Goal: Navigation & Orientation: Understand site structure

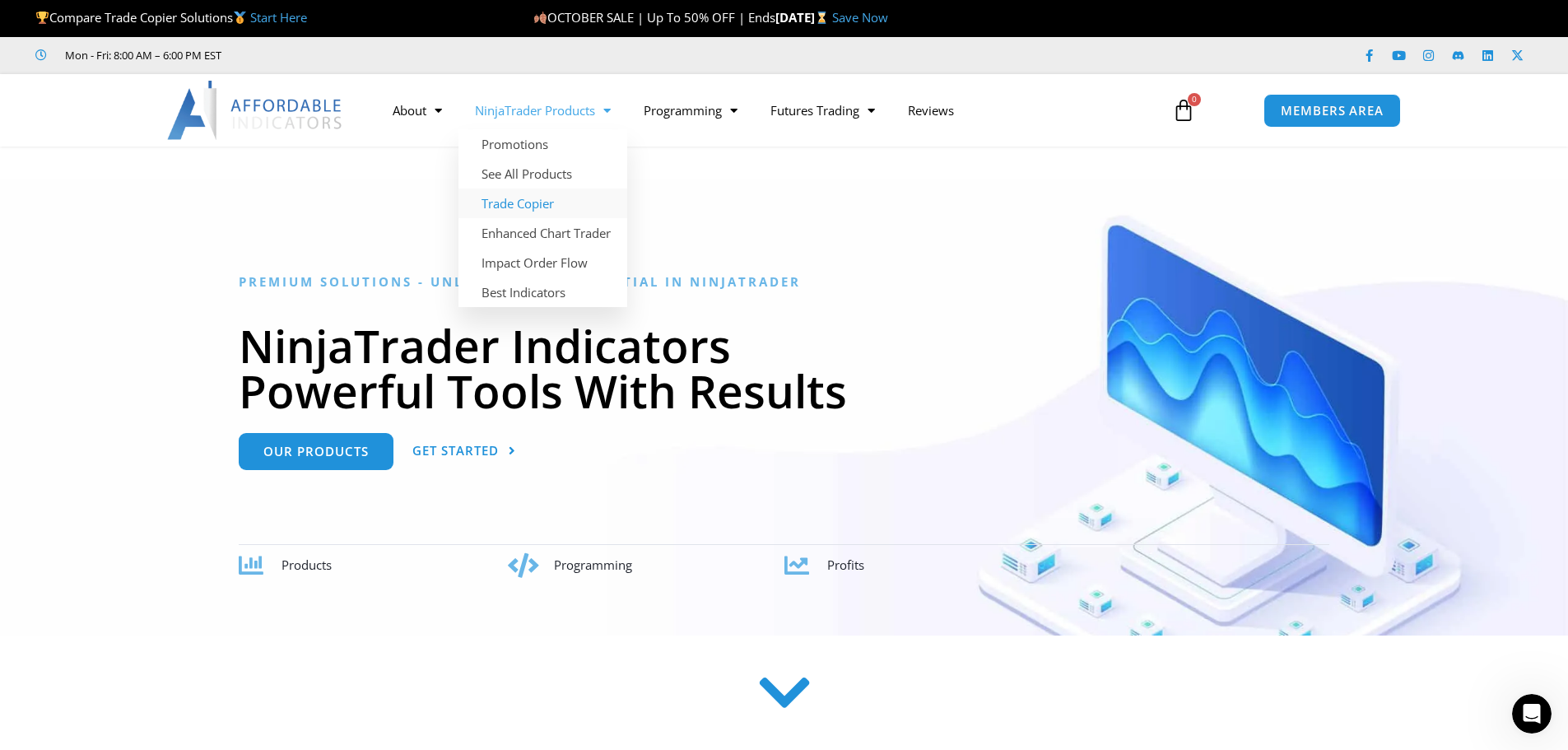
click at [517, 198] on link "Trade Copier" at bounding box center [543, 203] width 169 height 30
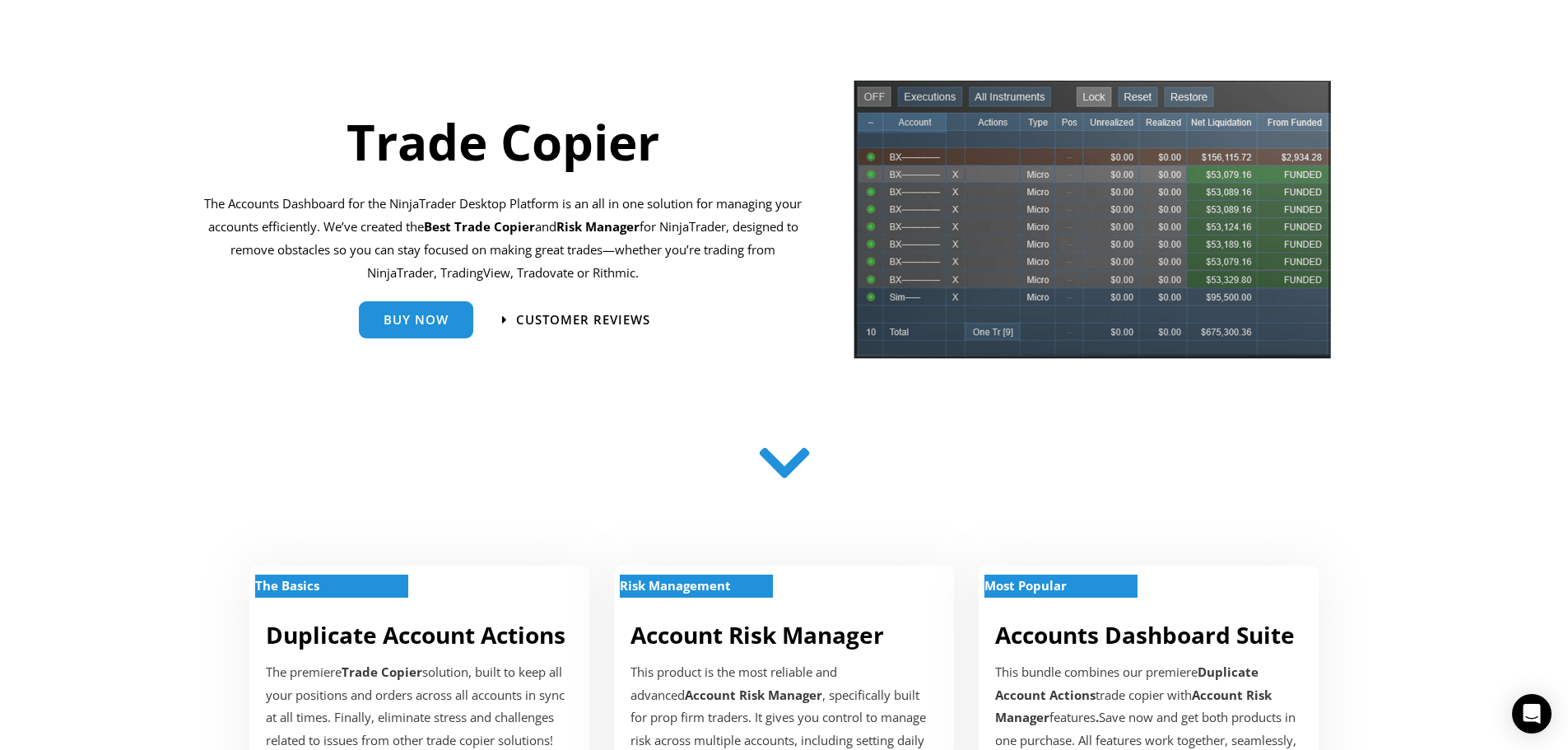
scroll to position [165, 0]
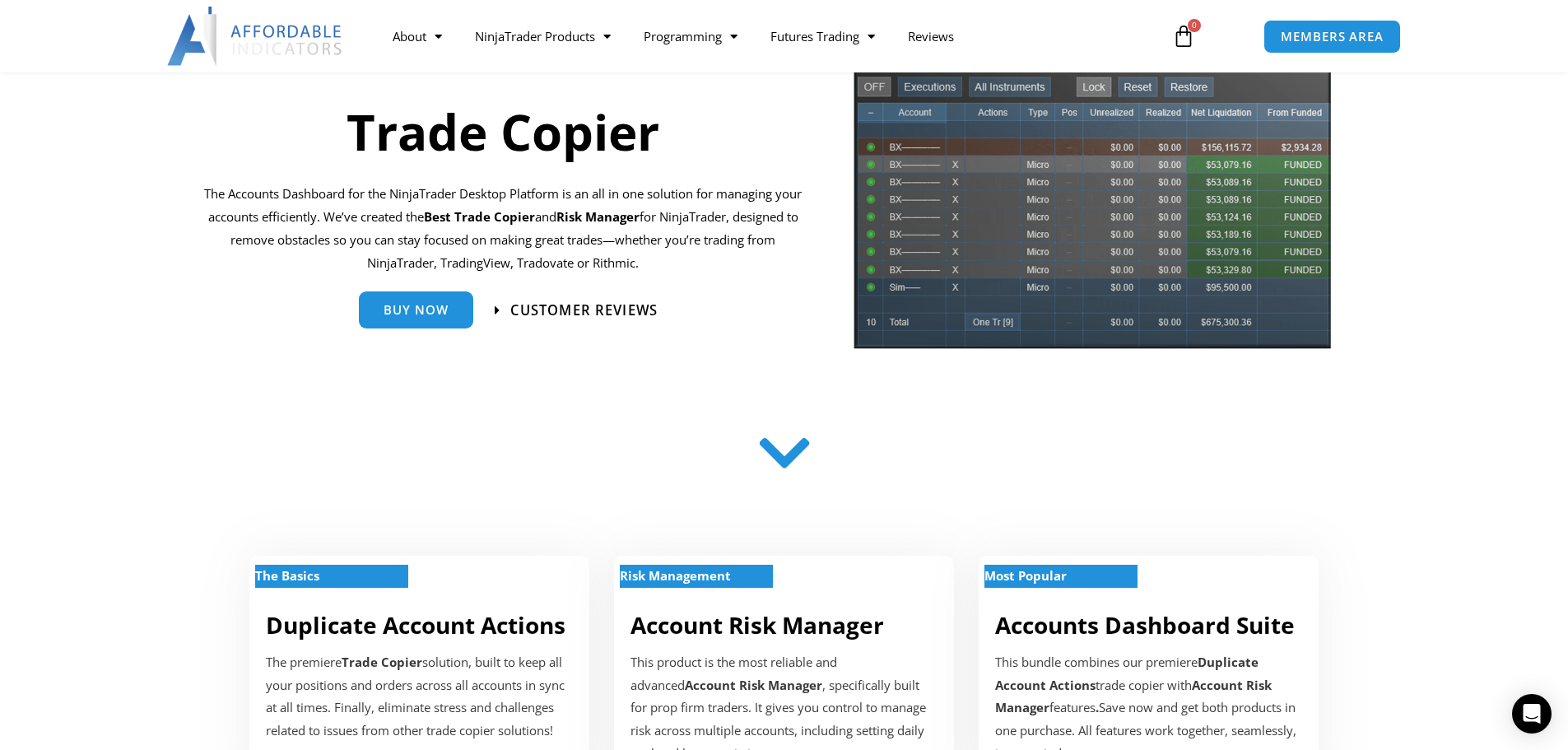
click at [503, 309] on span "Customer Reviews" at bounding box center [576, 310] width 163 height 14
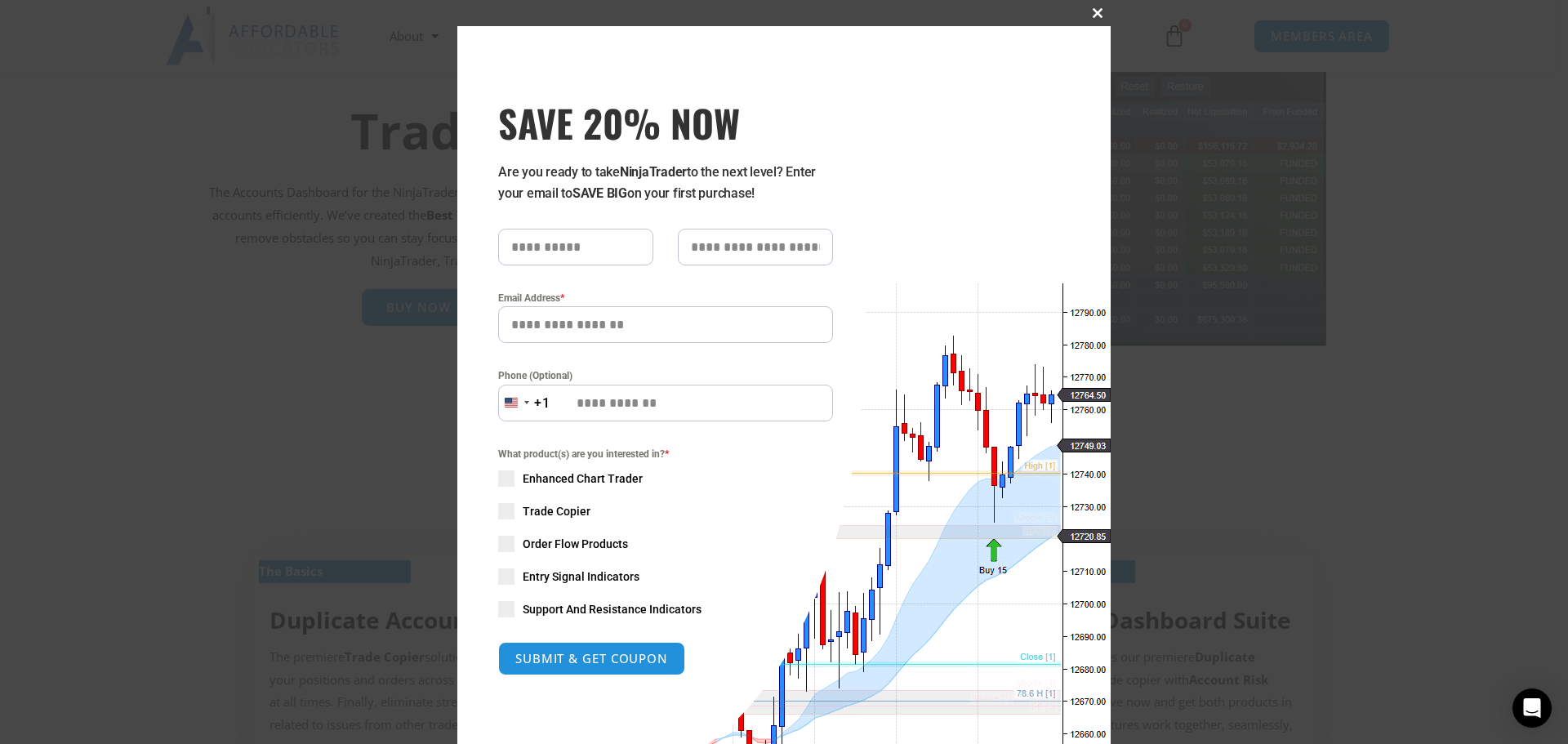
click at [1089, 10] on span "SAVE 20% NOW popup" at bounding box center [1097, 12] width 26 height 9
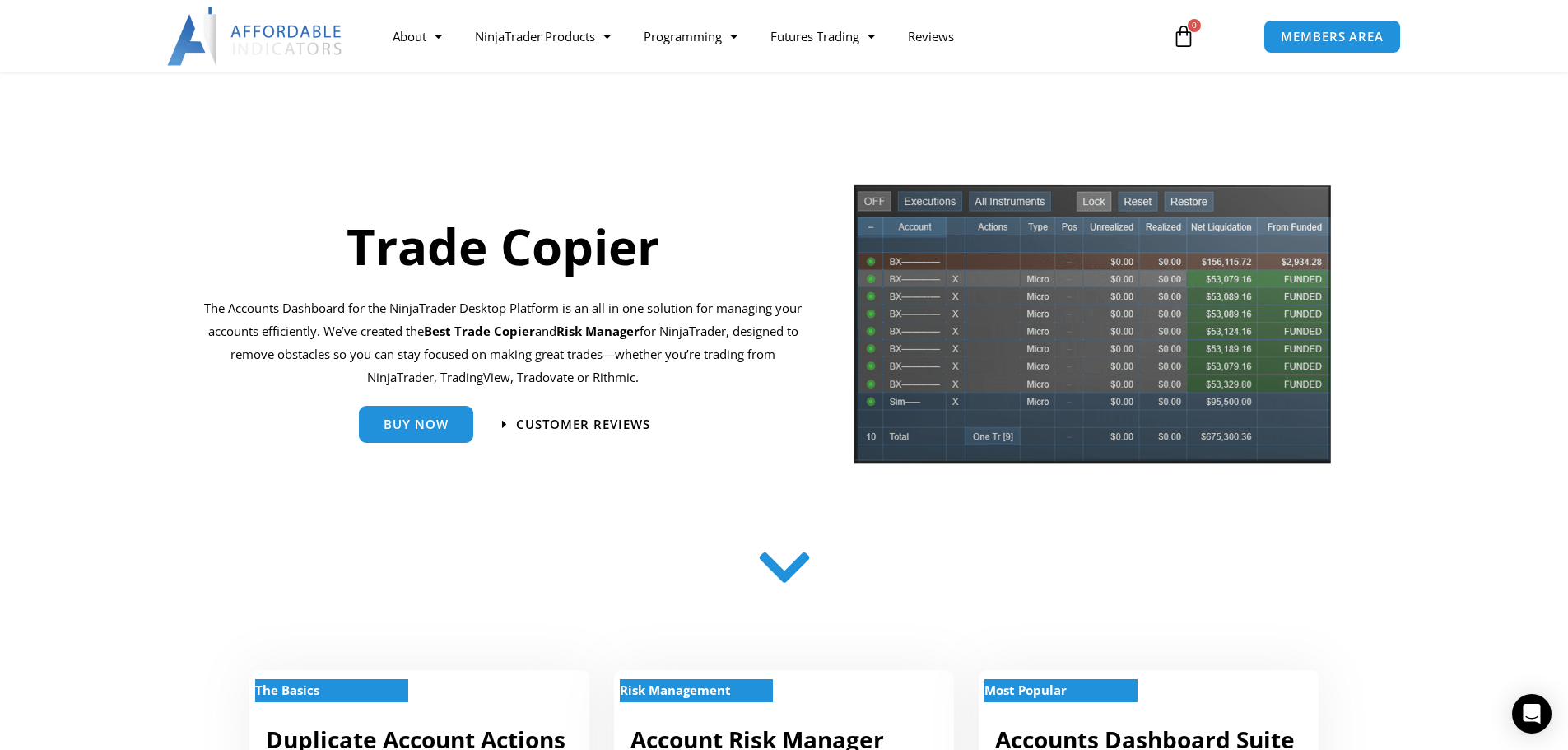
scroll to position [0, 0]
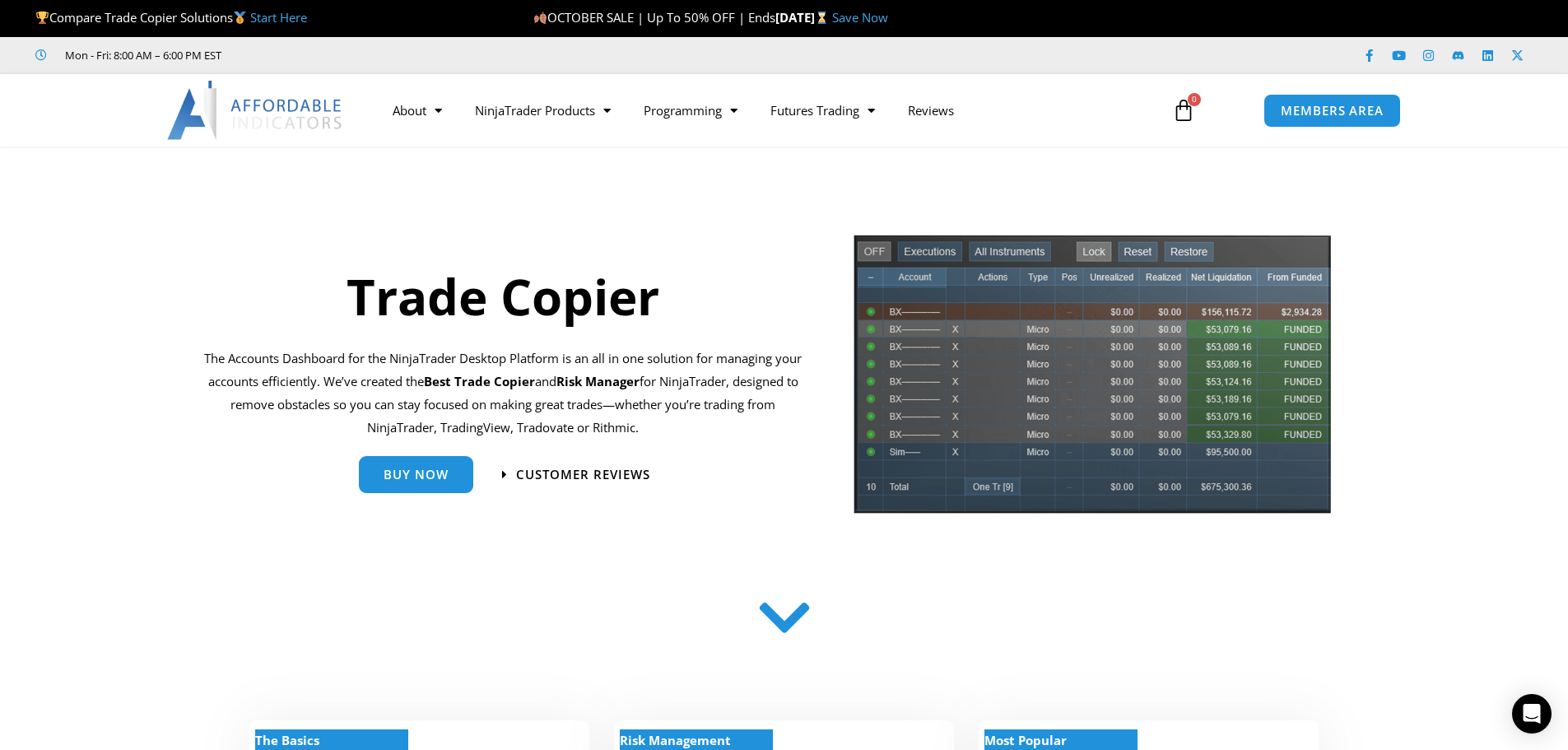
click at [305, 112] on img at bounding box center [255, 110] width 177 height 59
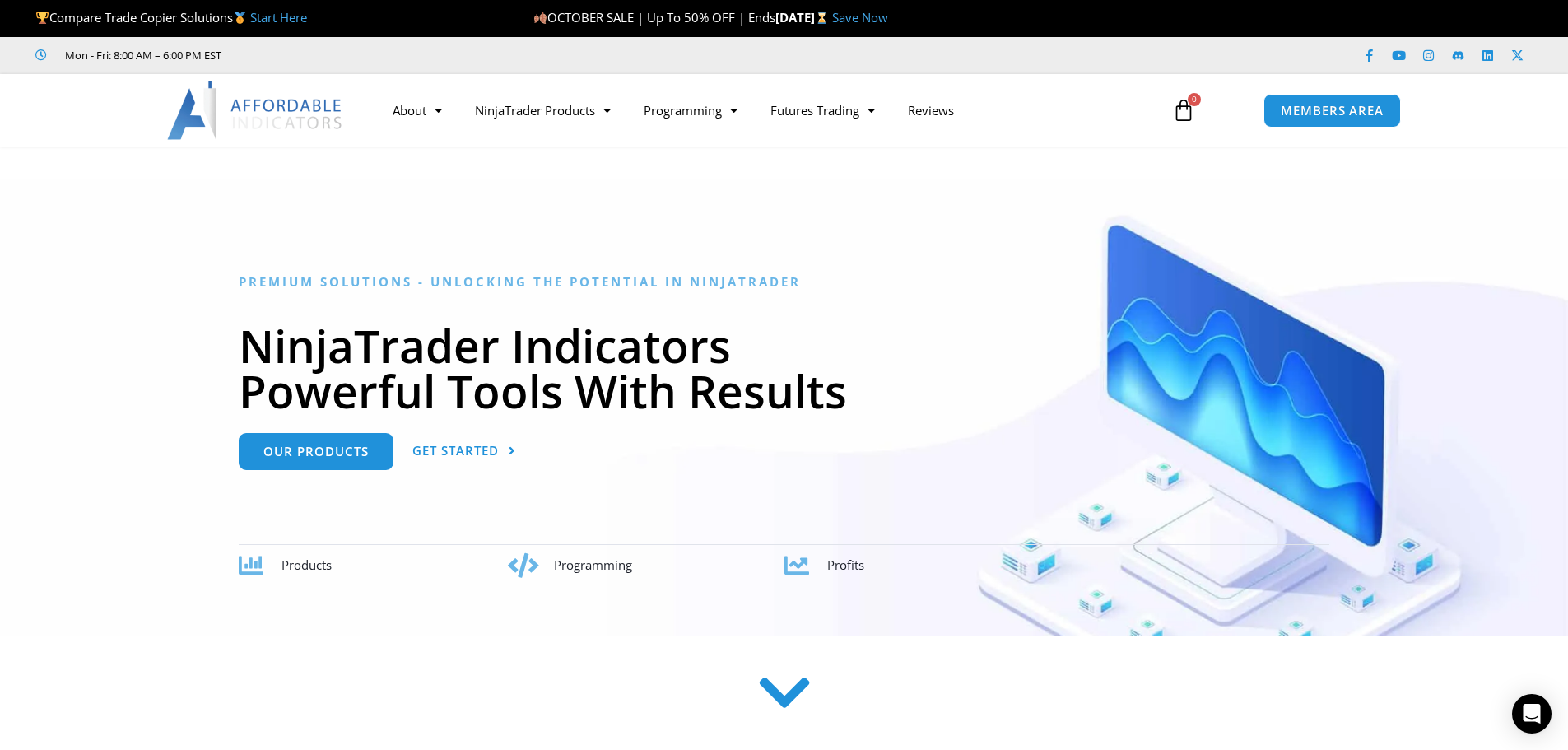
click at [258, 105] on img at bounding box center [255, 110] width 177 height 59
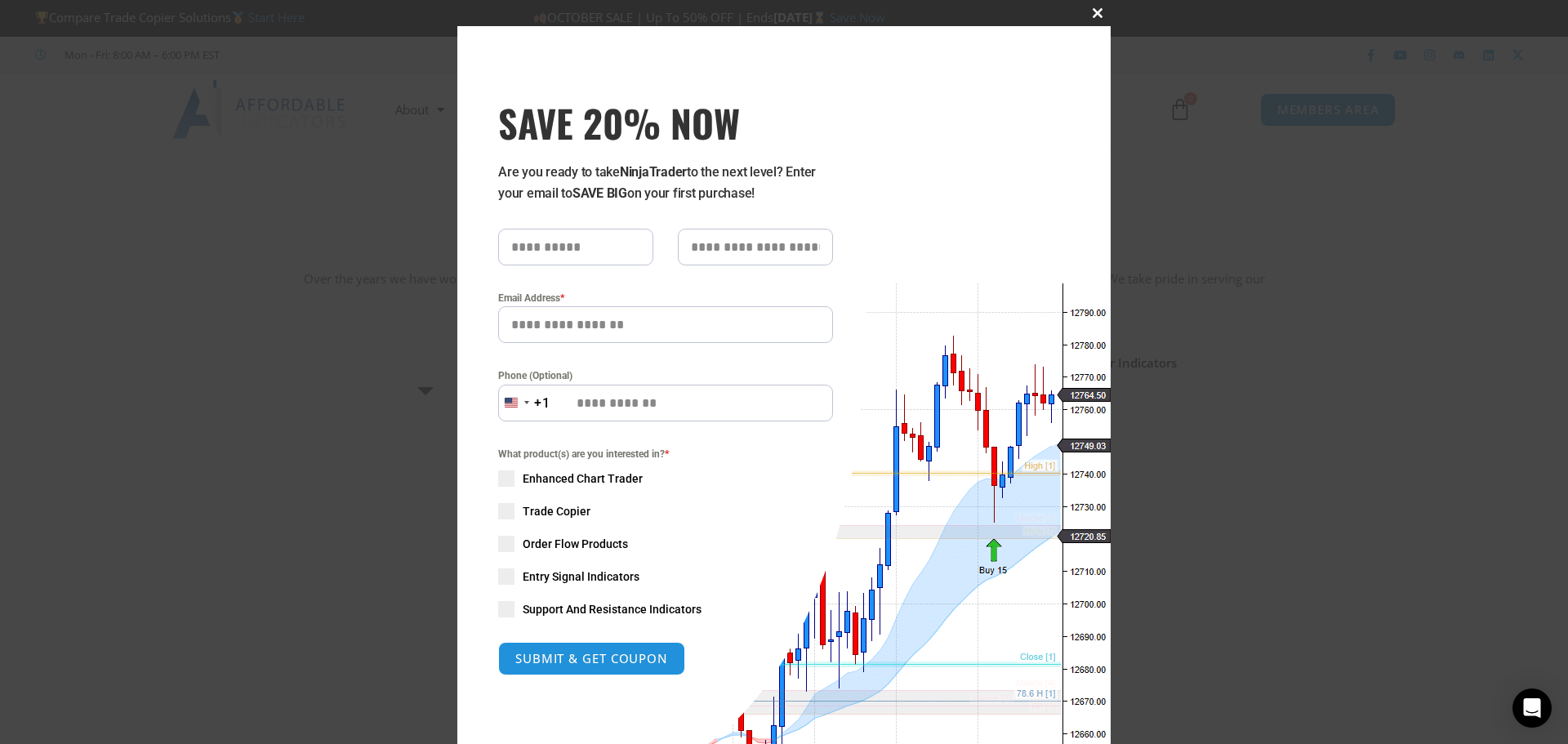
click at [1090, 11] on span "SAVE 20% NOW popup" at bounding box center [1097, 12] width 26 height 9
